Goal: Find specific page/section: Find specific page/section

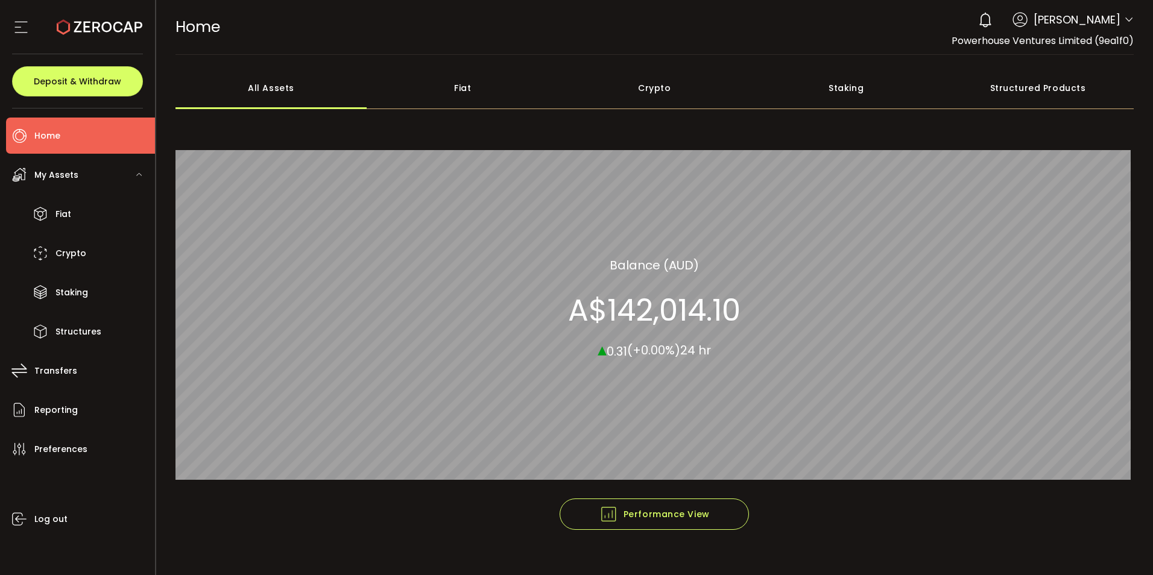
click at [1009, 90] on div "Structured Products" at bounding box center [1038, 88] width 192 height 42
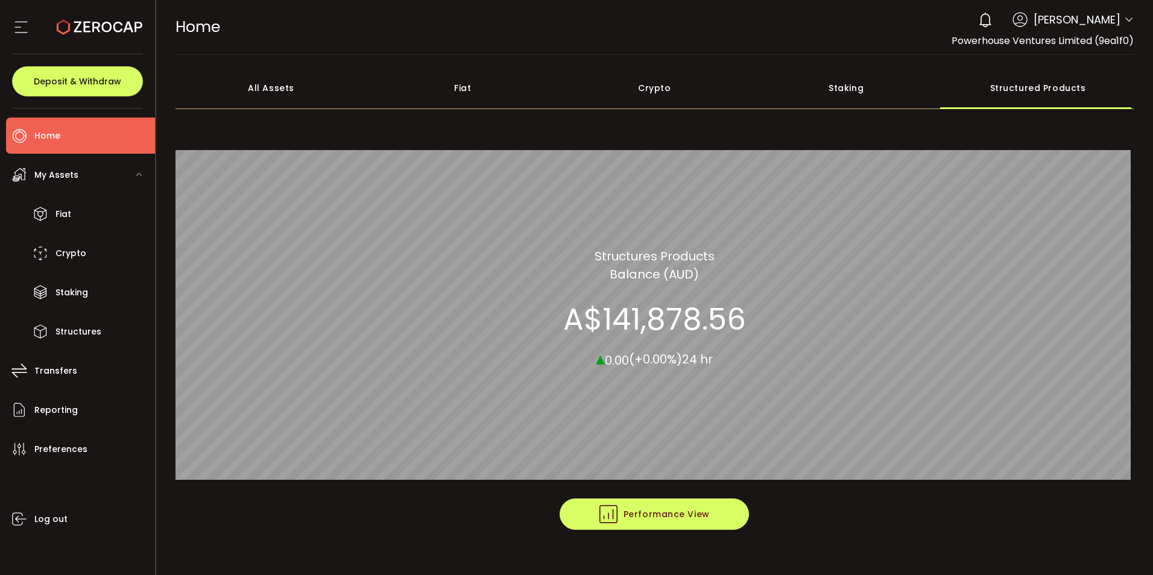
click at [585, 512] on button "Performance View" at bounding box center [653, 514] width 189 height 31
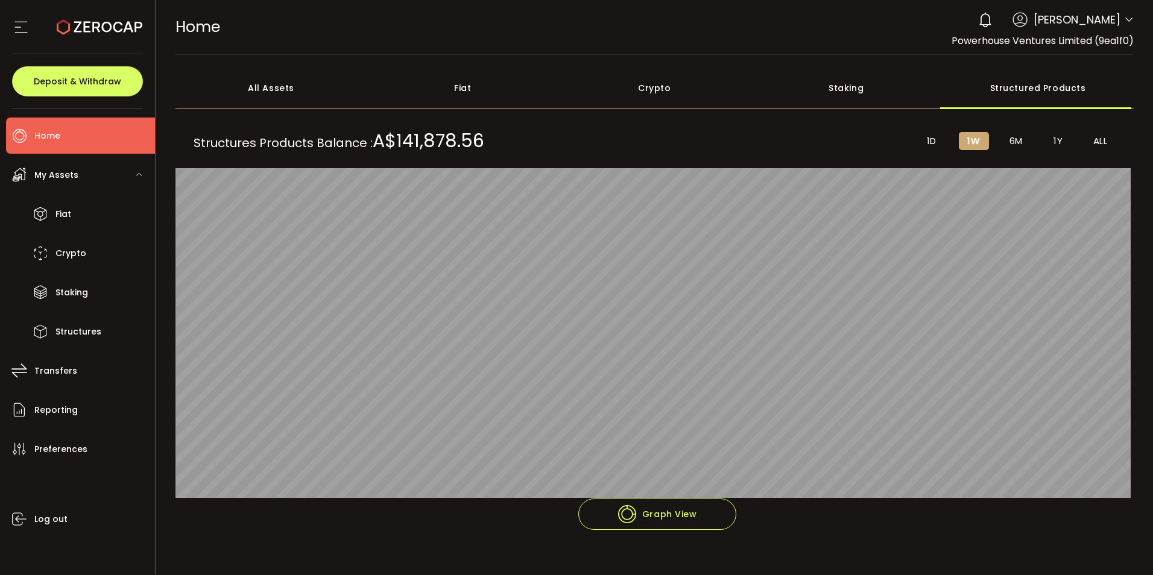
click at [1016, 140] on span "6M" at bounding box center [1015, 141] width 13 height 11
click at [1048, 145] on li "1Y" at bounding box center [1058, 141] width 30 height 18
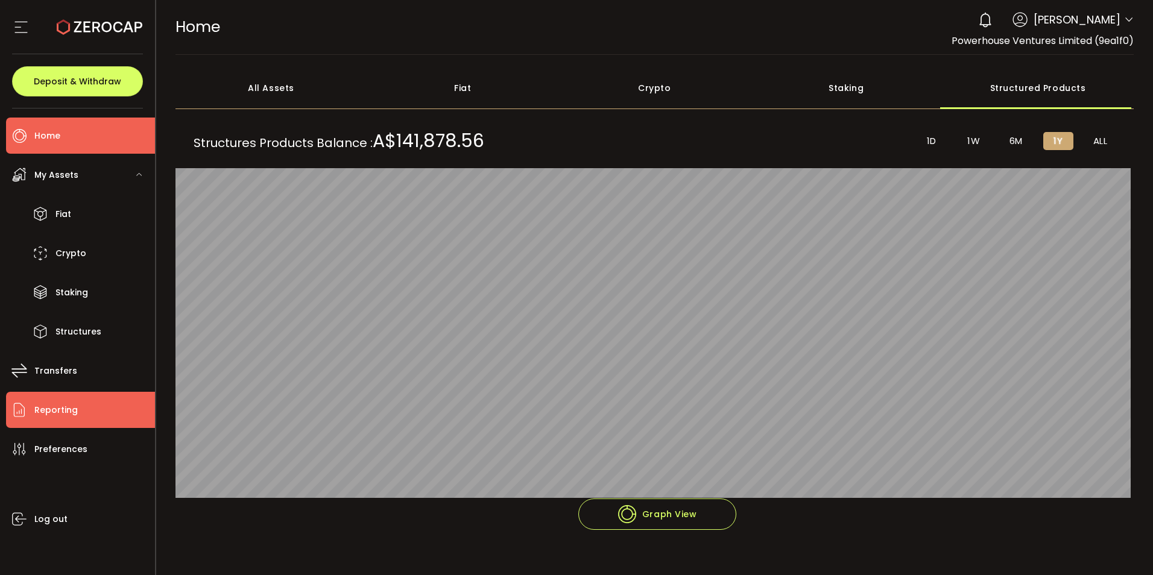
click at [48, 411] on span "Reporting" at bounding box center [55, 410] width 43 height 17
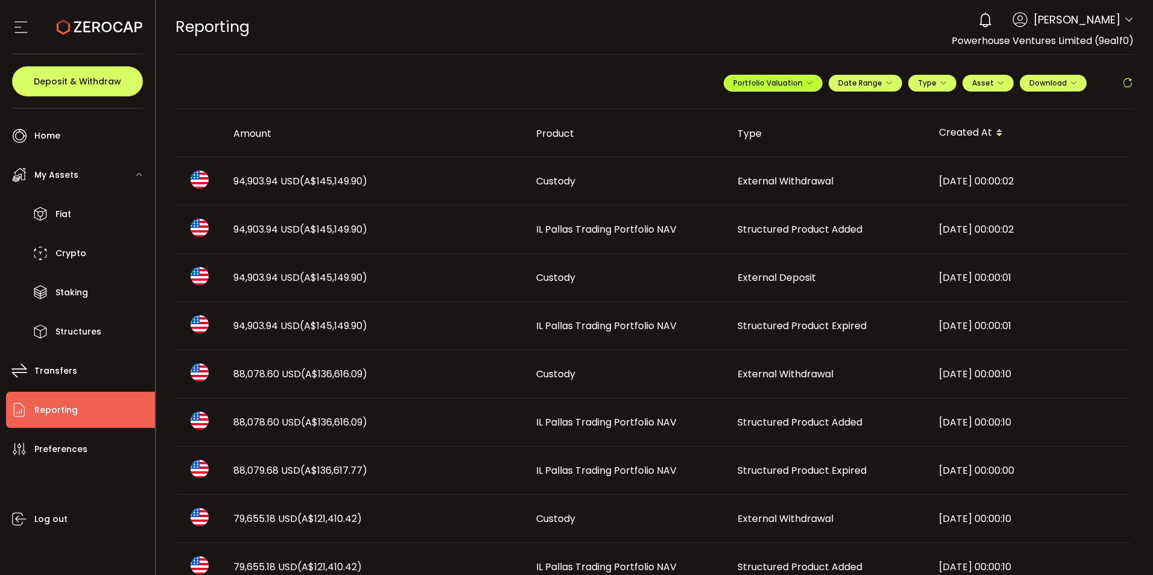
click at [797, 81] on span "Portfolio Valuation" at bounding box center [773, 83] width 80 height 10
click at [805, 113] on span "Portfolio Valuation" at bounding box center [811, 112] width 67 height 11
